Goal: Task Accomplishment & Management: Use online tool/utility

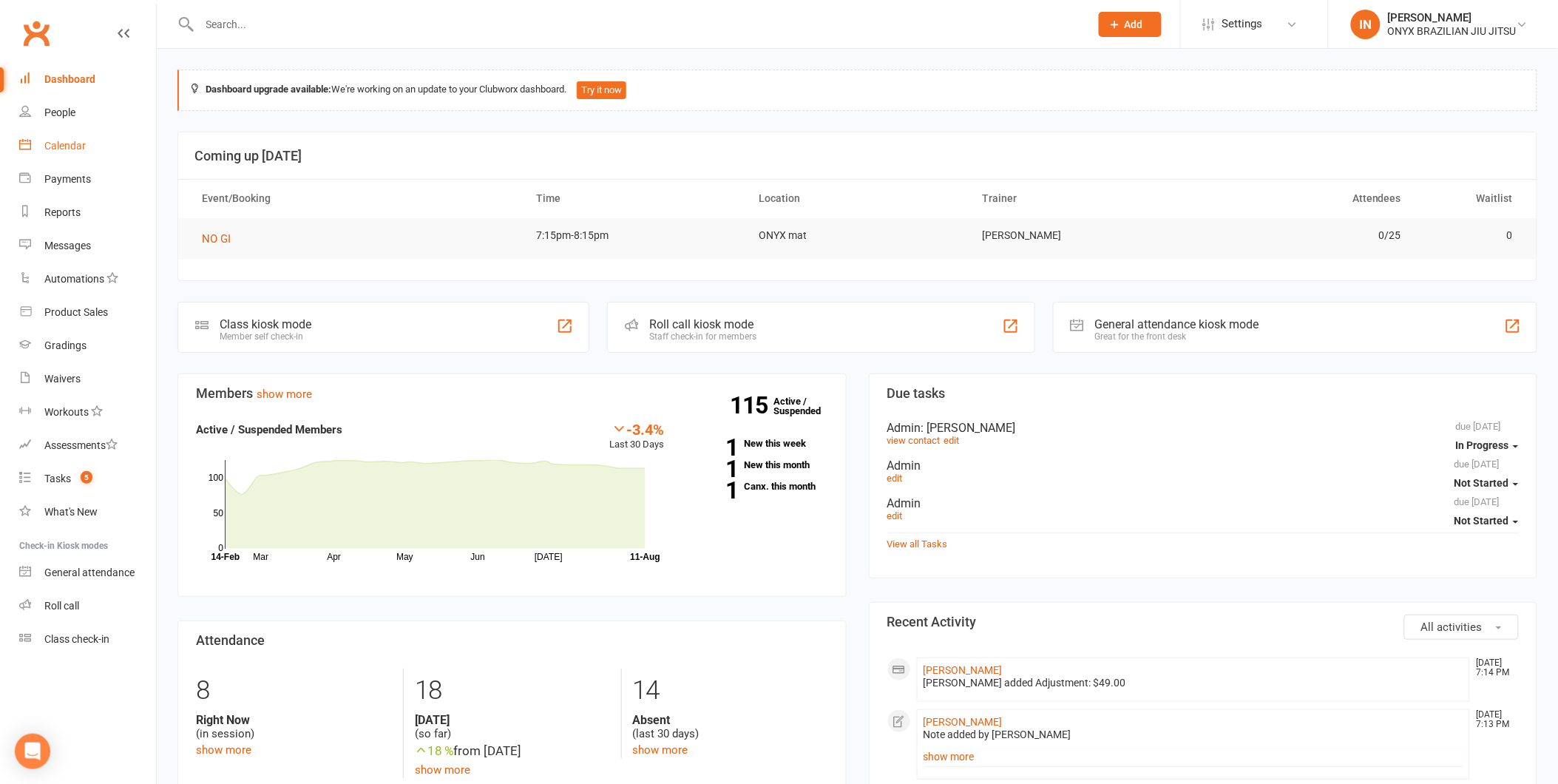
click at [66, 142] on div "Calendar" at bounding box center [65, 145] width 41 height 12
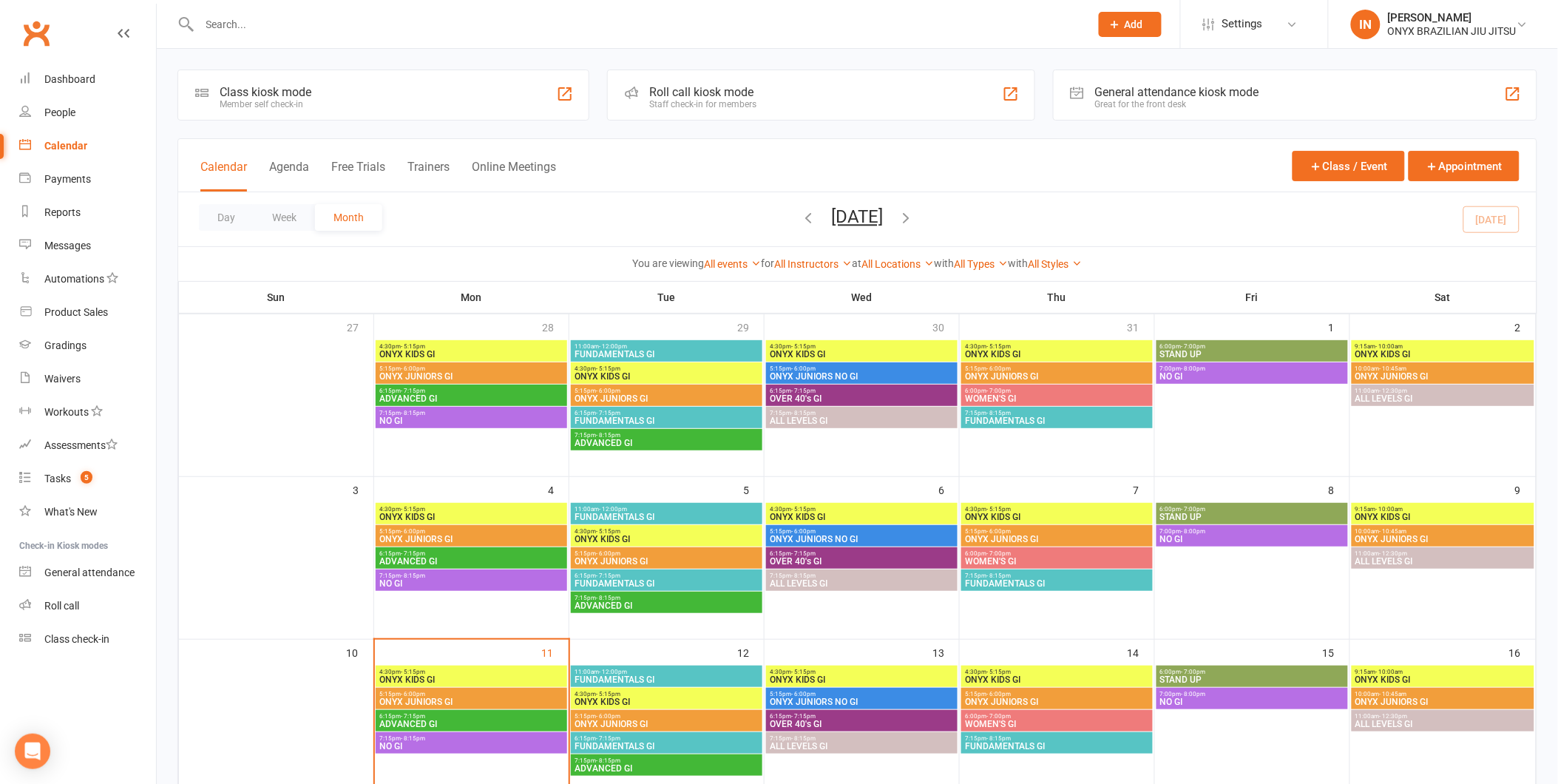
click at [719, 85] on div "Roll call kiosk mode" at bounding box center [702, 91] width 107 height 14
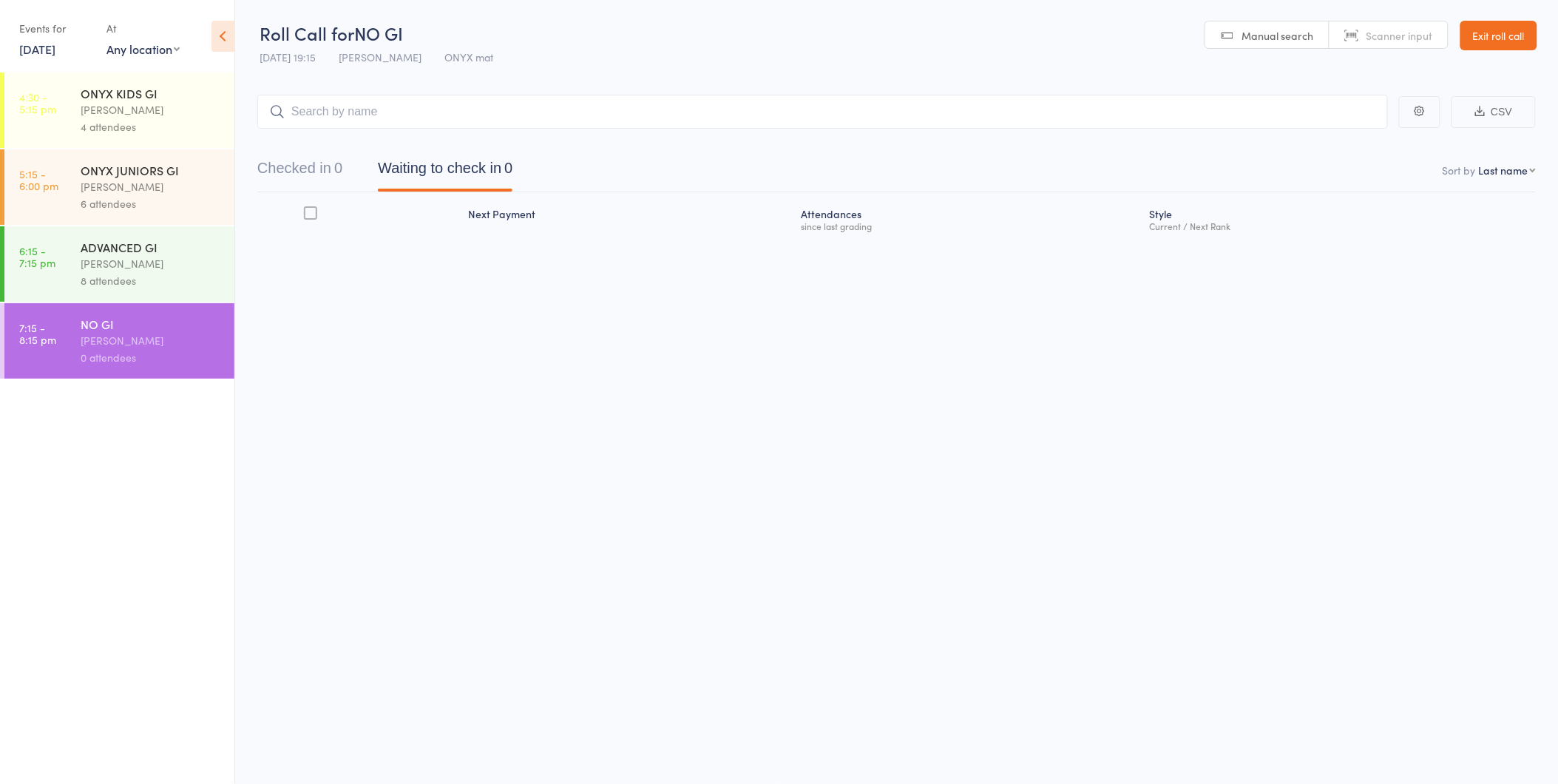
click at [329, 116] on input "search" at bounding box center [822, 112] width 1131 height 34
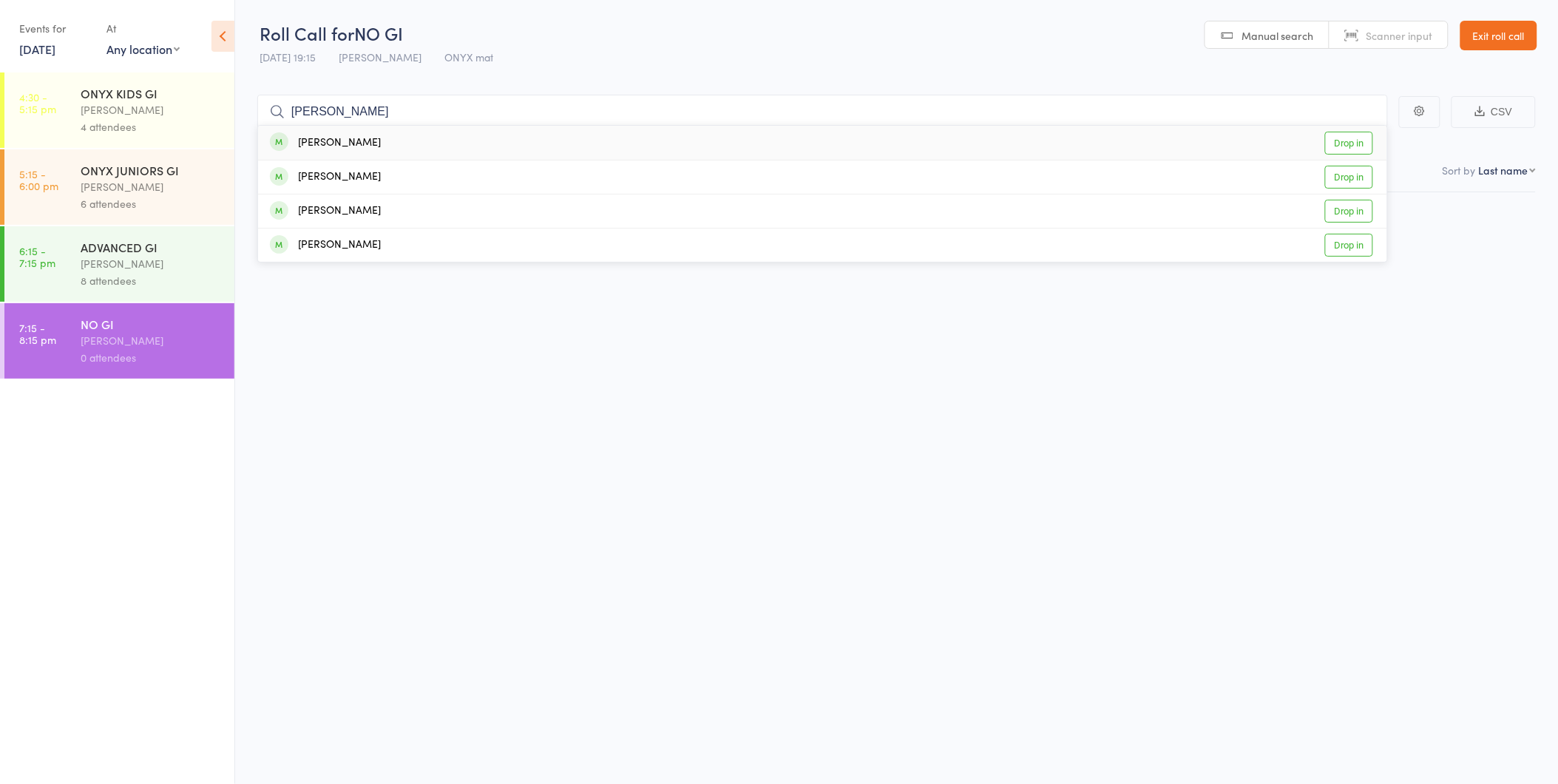
type input "[PERSON_NAME]"
click at [346, 139] on div "[PERSON_NAME] Drop in" at bounding box center [822, 142] width 1129 height 34
type input "[PERSON_NAME]"
click at [355, 223] on div "[PERSON_NAME] Drop in" at bounding box center [822, 211] width 1129 height 34
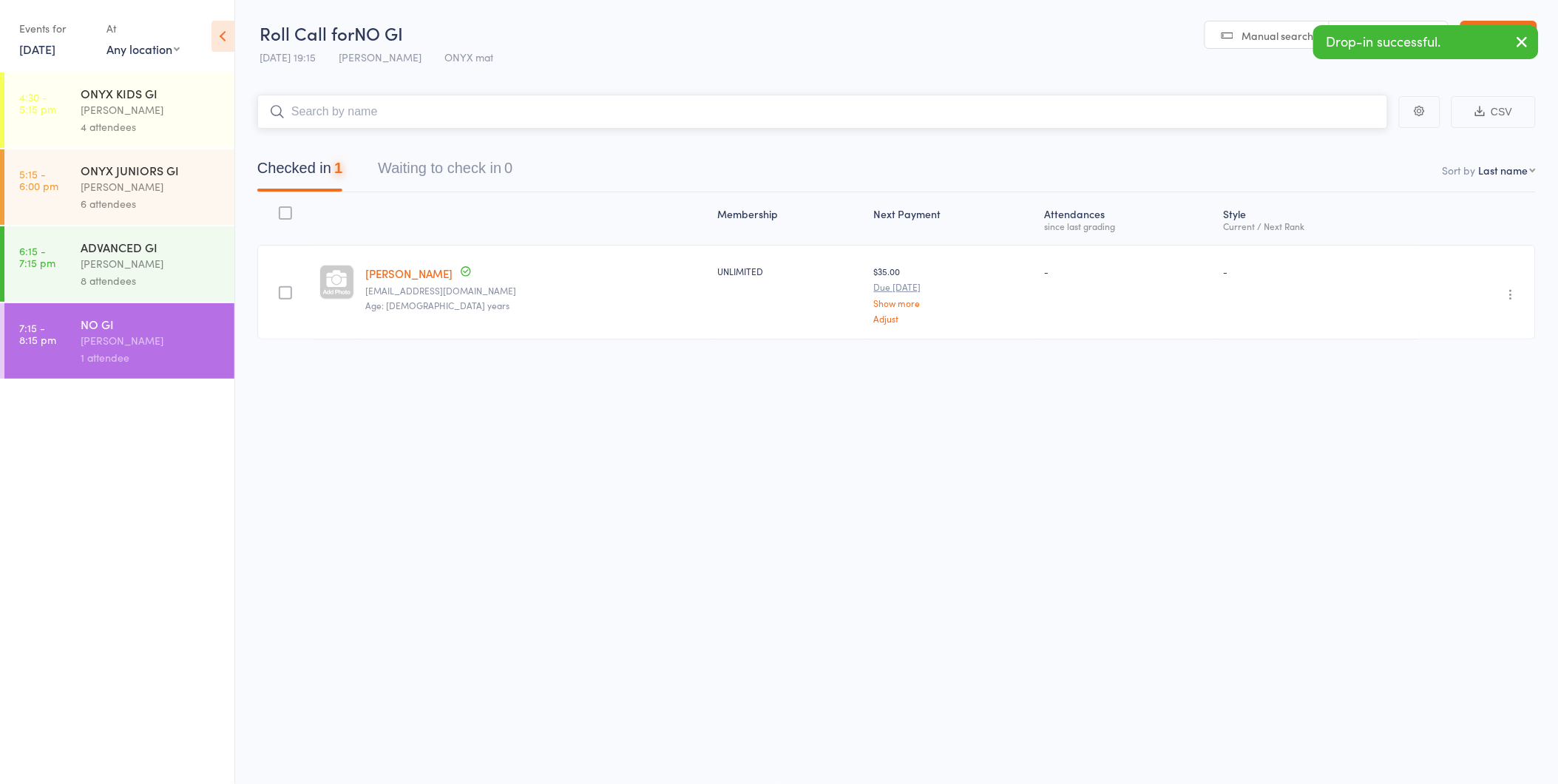
click at [306, 112] on input "search" at bounding box center [822, 112] width 1131 height 34
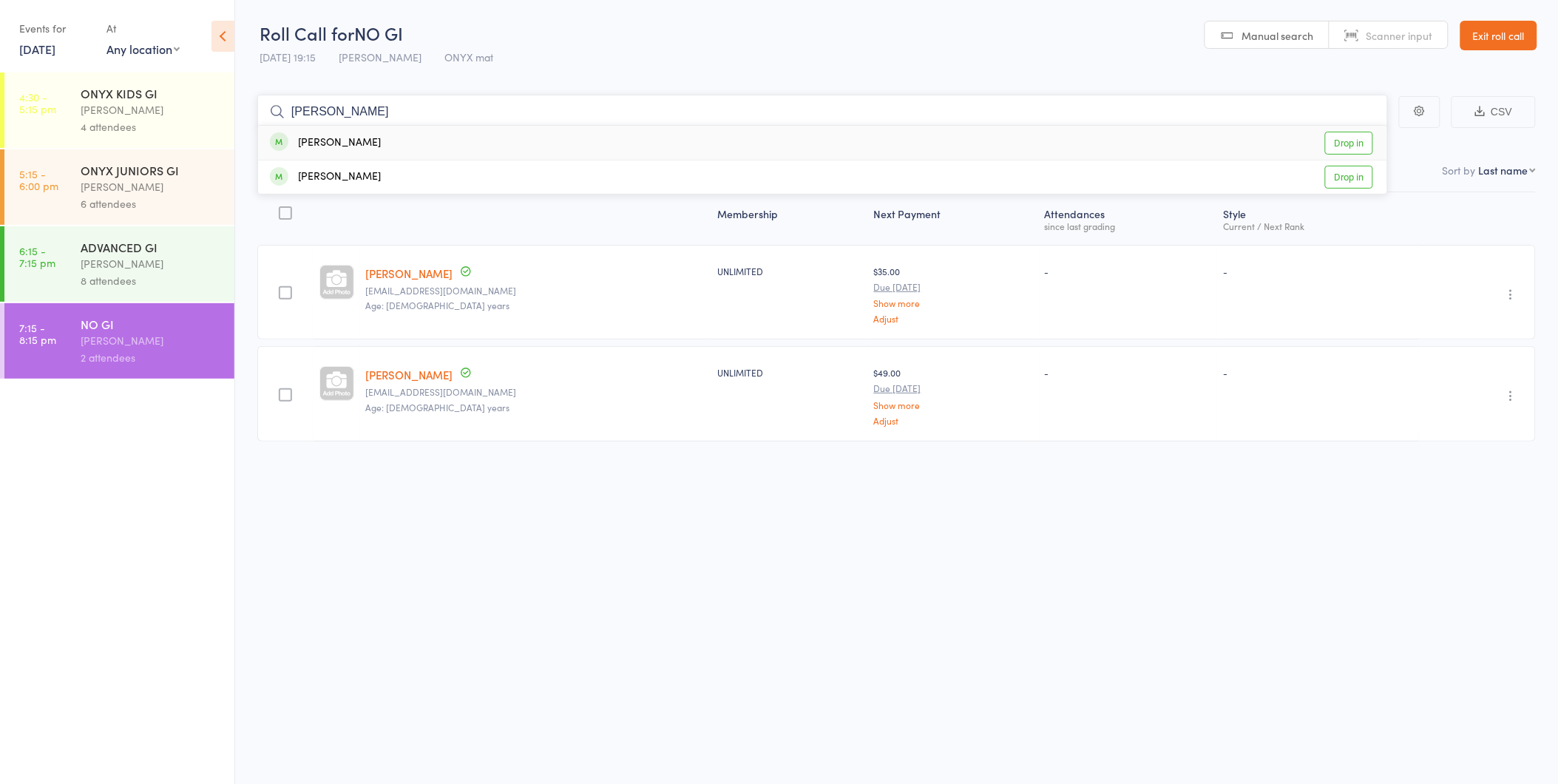
type input "[PERSON_NAME]"
click at [329, 152] on div "[PERSON_NAME] Drop in" at bounding box center [822, 142] width 1129 height 34
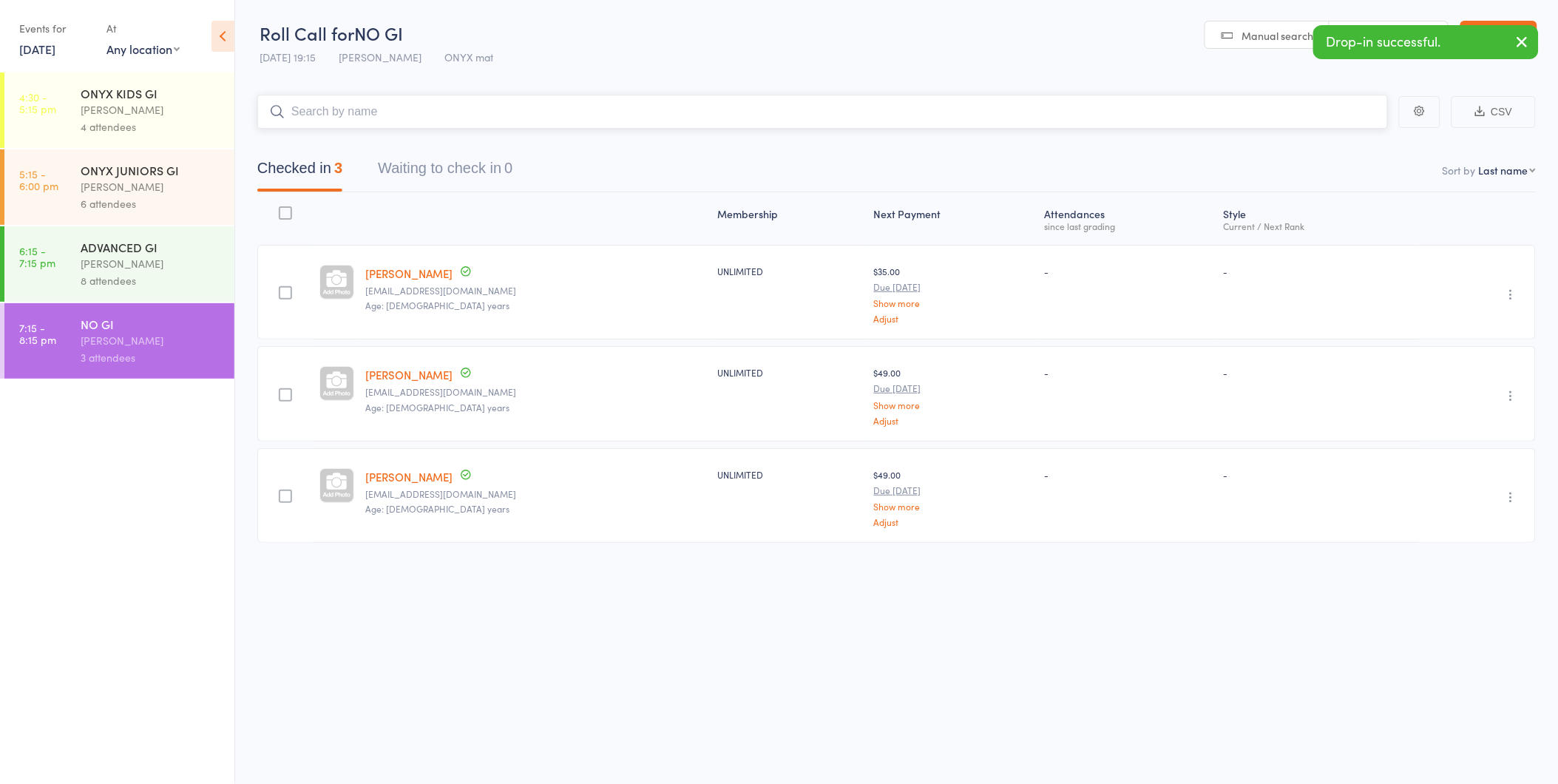
type input "a"
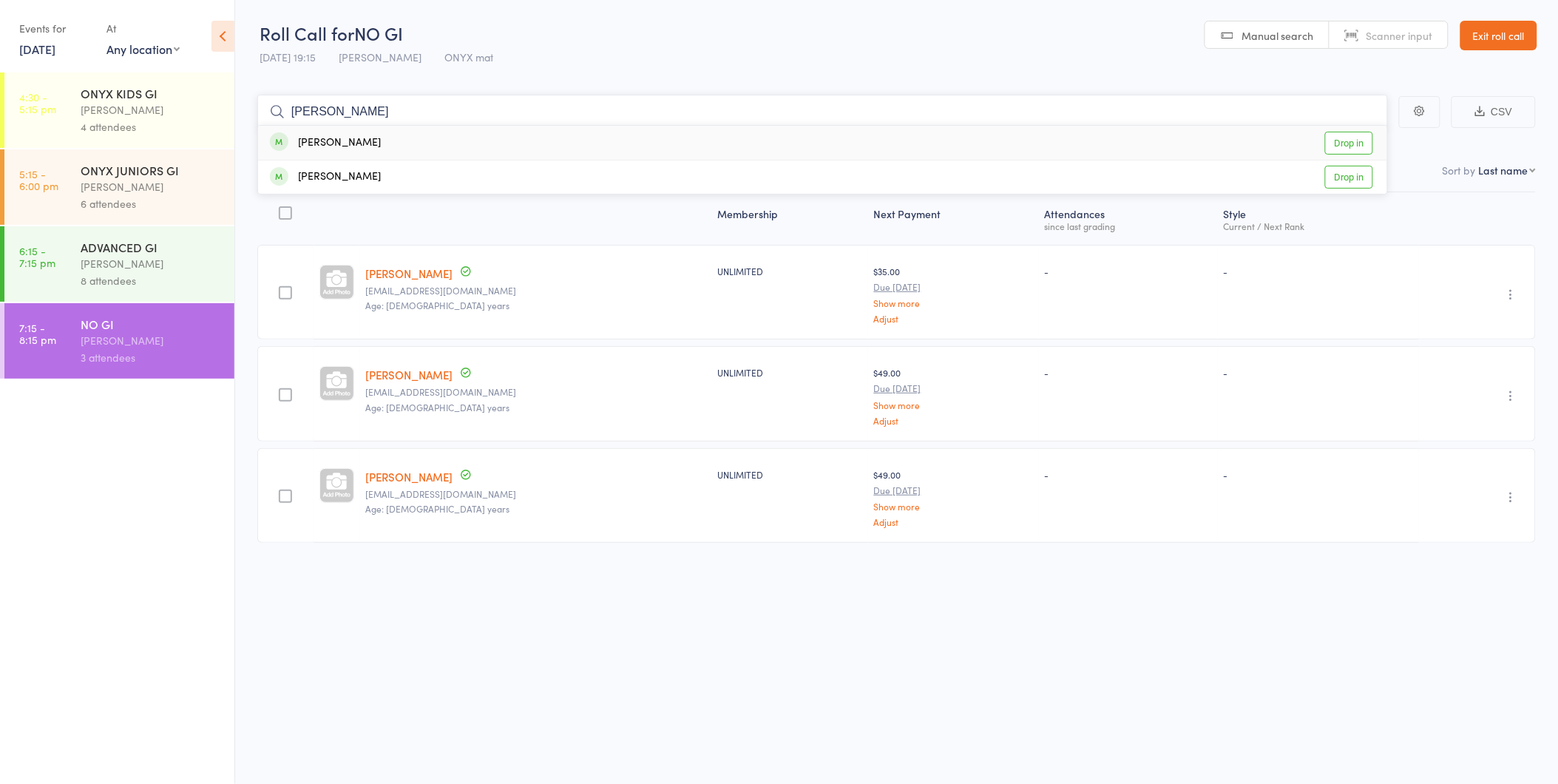
type input "[PERSON_NAME]"
click at [343, 142] on div "[PERSON_NAME]" at bounding box center [325, 142] width 111 height 17
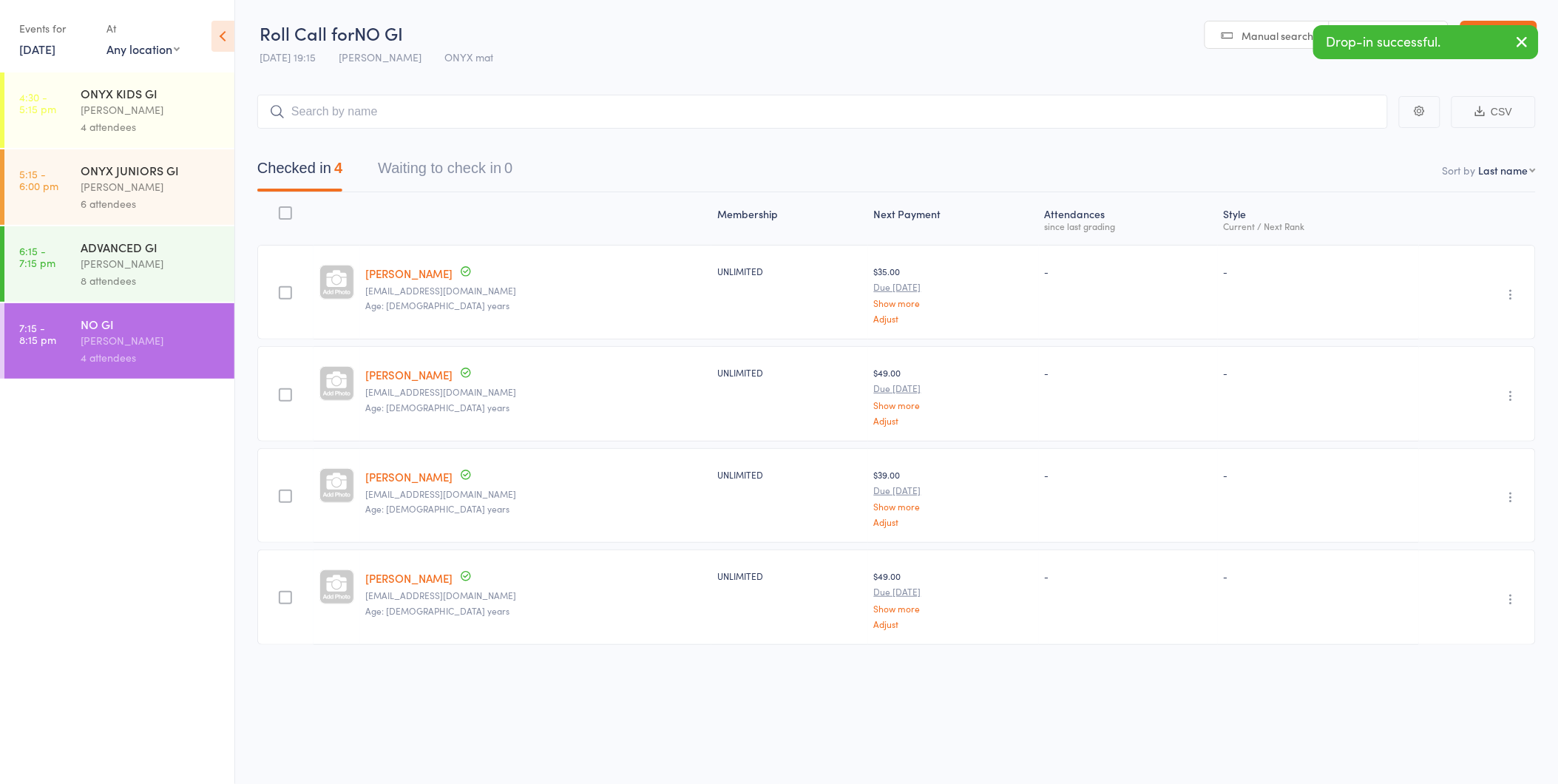
click at [1520, 38] on icon "button" at bounding box center [1522, 42] width 18 height 19
click at [1506, 31] on link "Exit roll call" at bounding box center [1498, 35] width 77 height 30
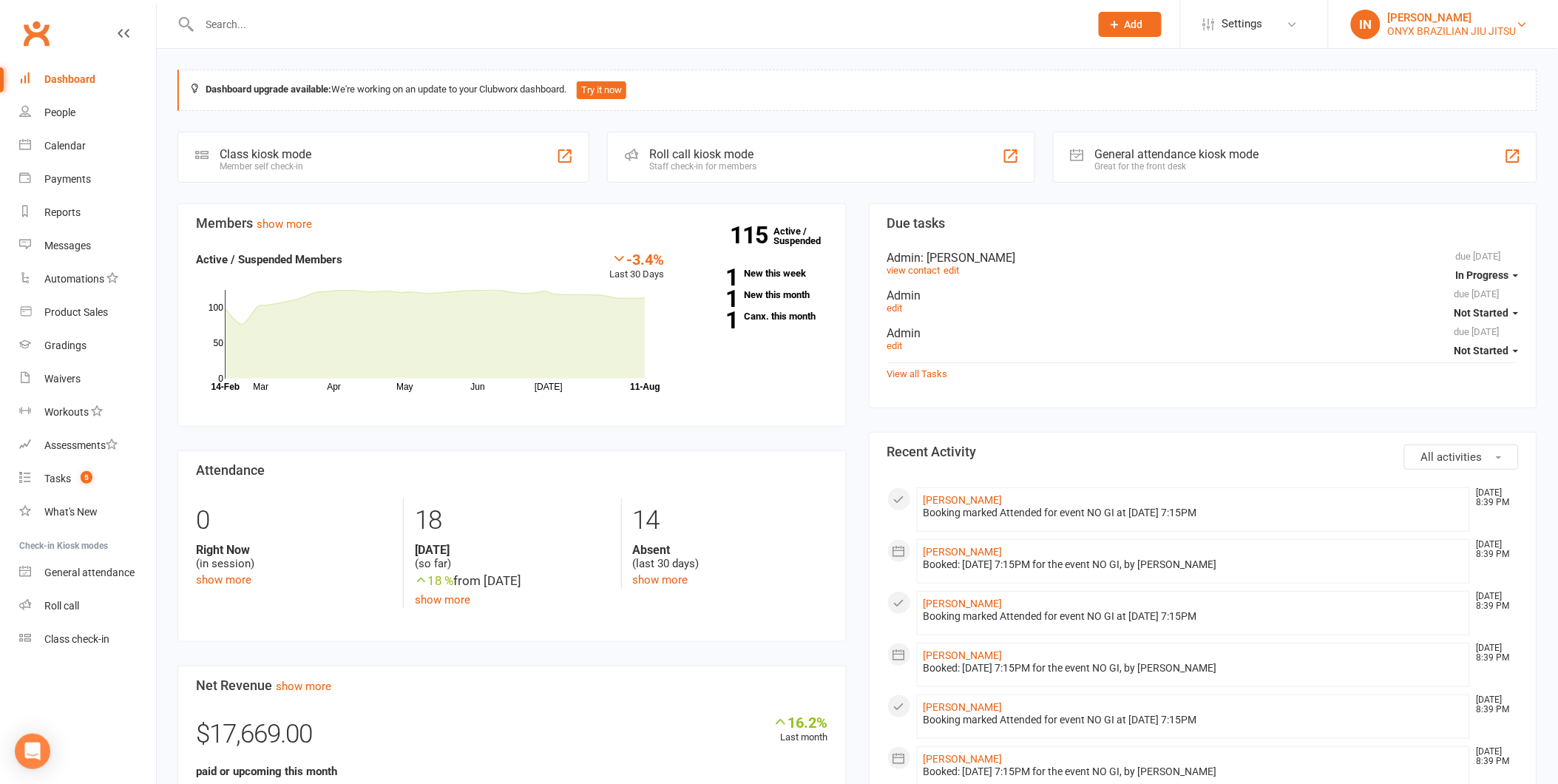
click at [1446, 16] on div "[PERSON_NAME]" at bounding box center [1452, 18] width 129 height 13
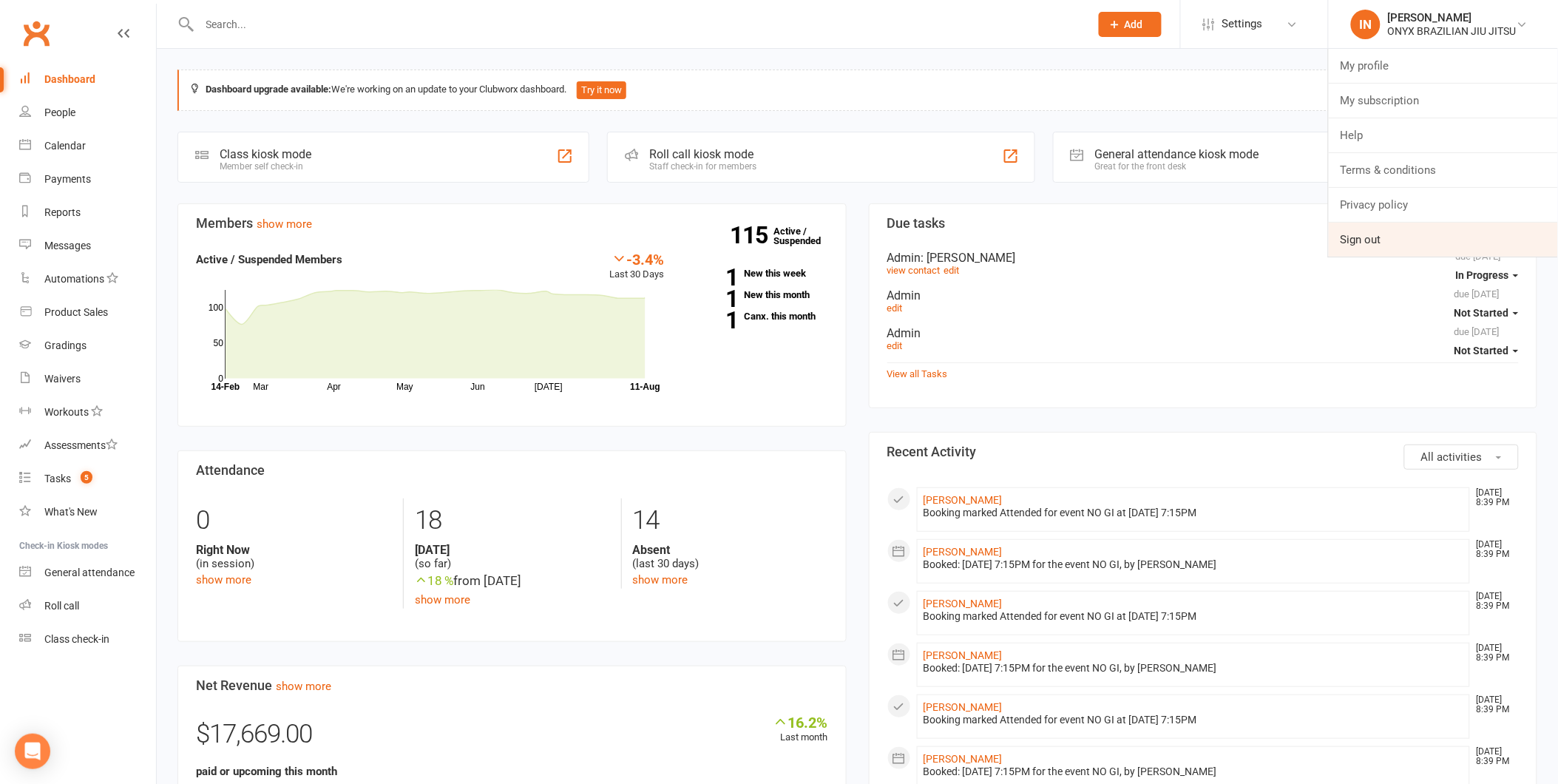
click at [1406, 246] on link "Sign out" at bounding box center [1443, 239] width 229 height 34
